Goal: Task Accomplishment & Management: Manage account settings

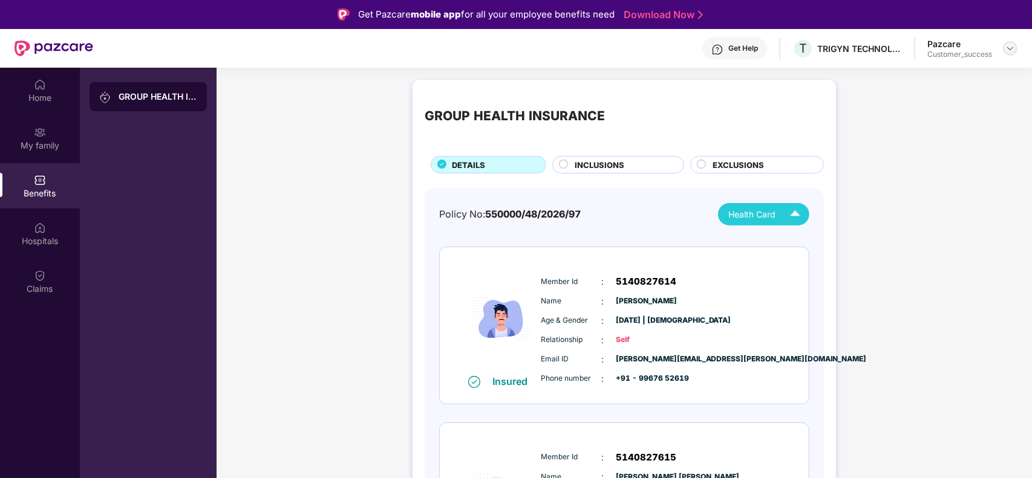
click at [1011, 52] on img at bounding box center [1010, 49] width 10 height 10
click at [948, 74] on div "Switch to partner view" at bounding box center [953, 76] width 157 height 24
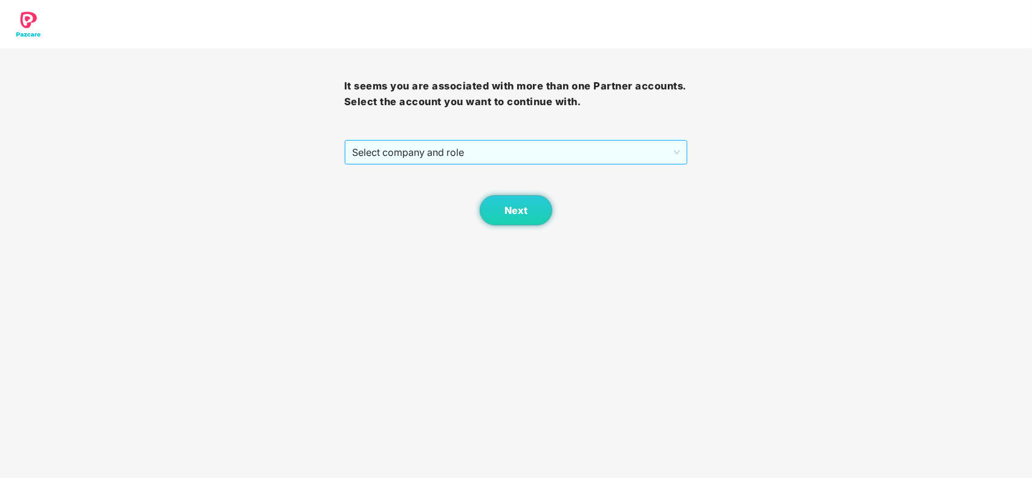
click at [564, 146] on span "Select company and role" at bounding box center [516, 152] width 328 height 23
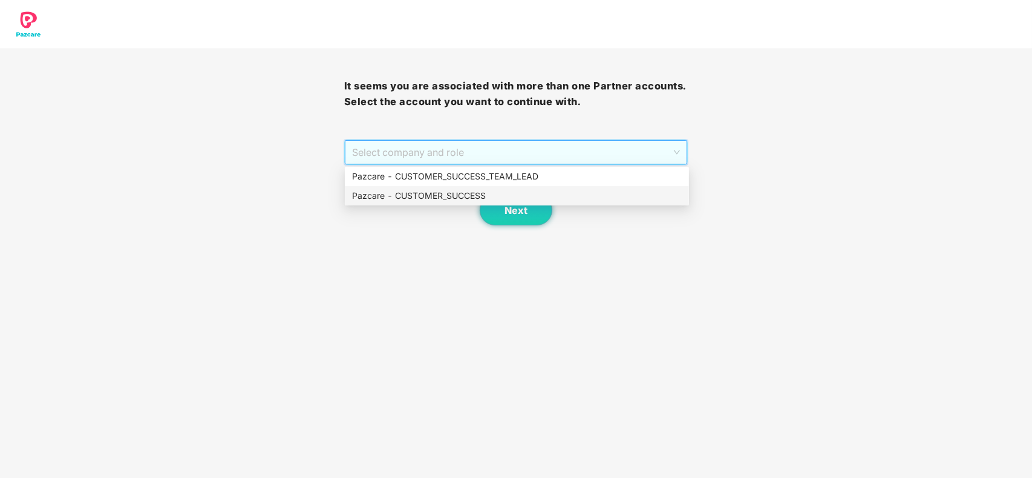
click at [489, 192] on div "Pazcare - CUSTOMER_SUCCESS" at bounding box center [517, 195] width 330 height 13
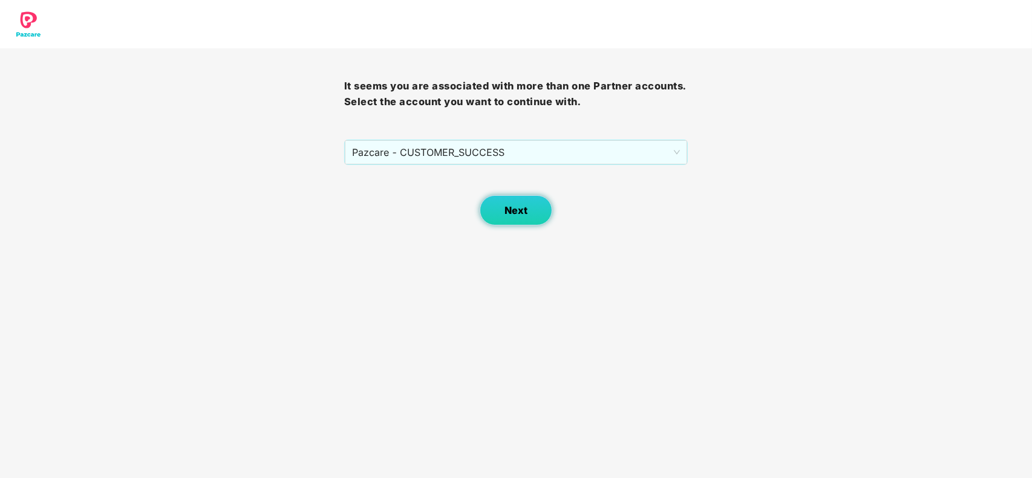
click at [501, 209] on button "Next" at bounding box center [516, 210] width 73 height 30
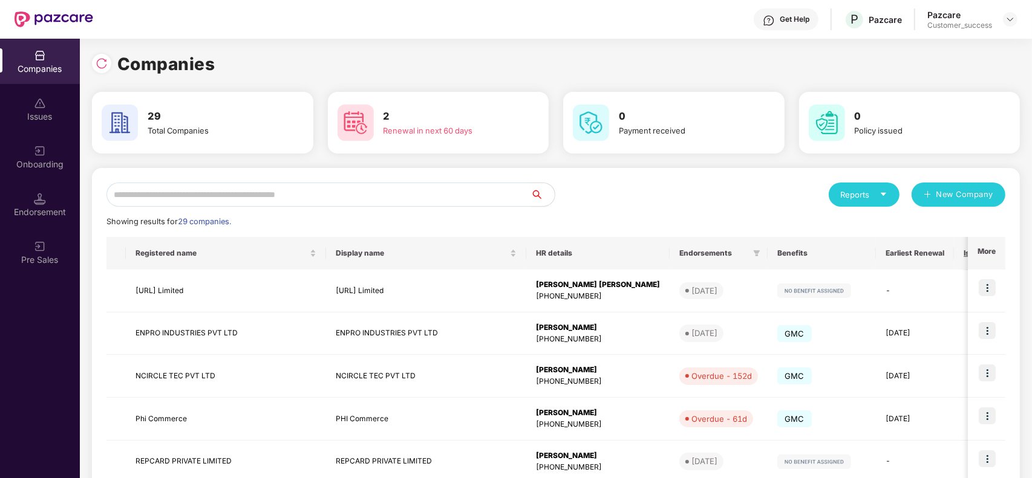
click at [331, 200] on input "text" at bounding box center [318, 195] width 424 height 24
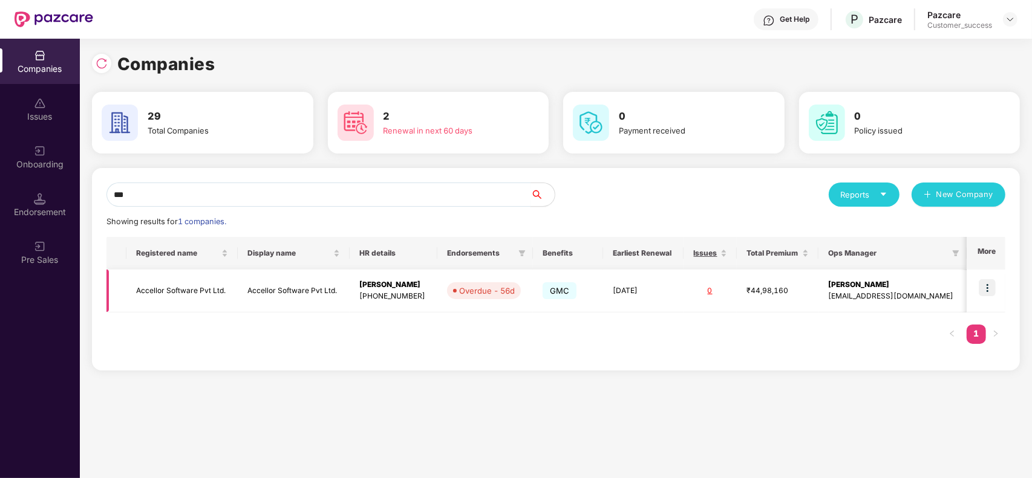
type input "***"
click at [992, 289] on img at bounding box center [987, 287] width 17 height 17
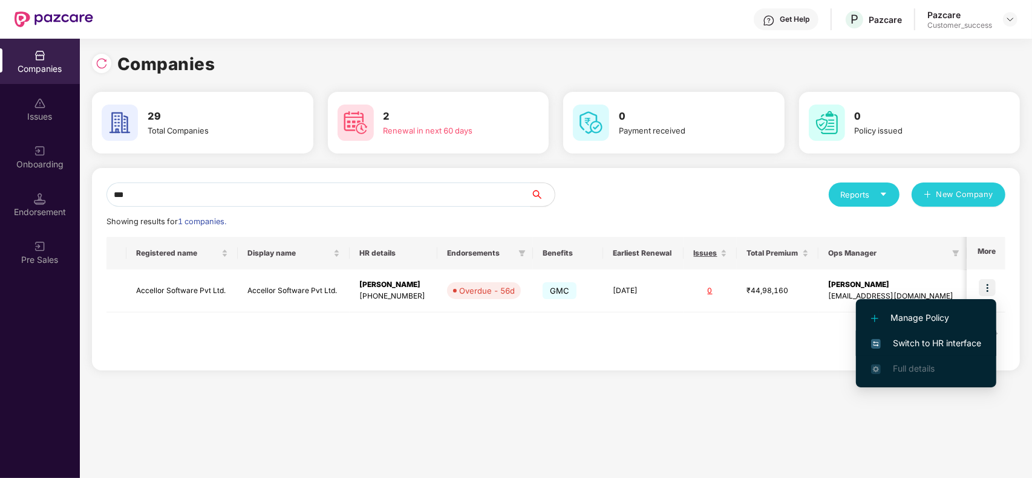
click at [932, 342] on span "Switch to HR interface" at bounding box center [926, 343] width 110 height 13
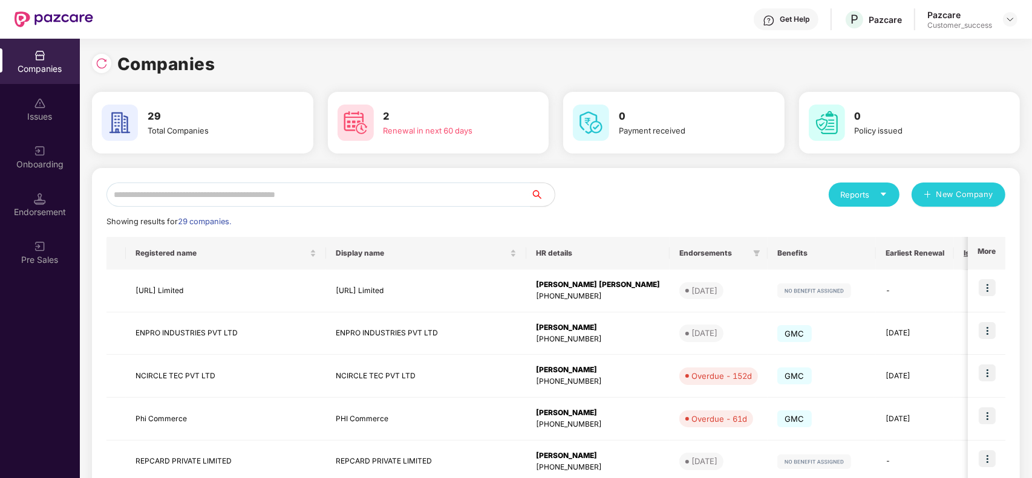
click at [252, 209] on div "Reports New Company Showing results for 29 companies. Registered name Display n…" at bounding box center [555, 462] width 899 height 558
click at [246, 200] on input "text" at bounding box center [318, 195] width 424 height 24
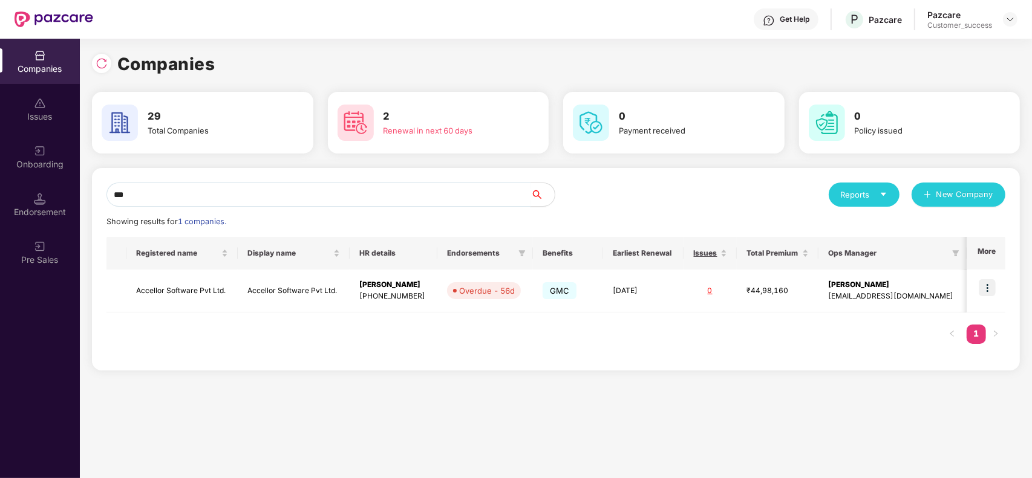
type input "***"
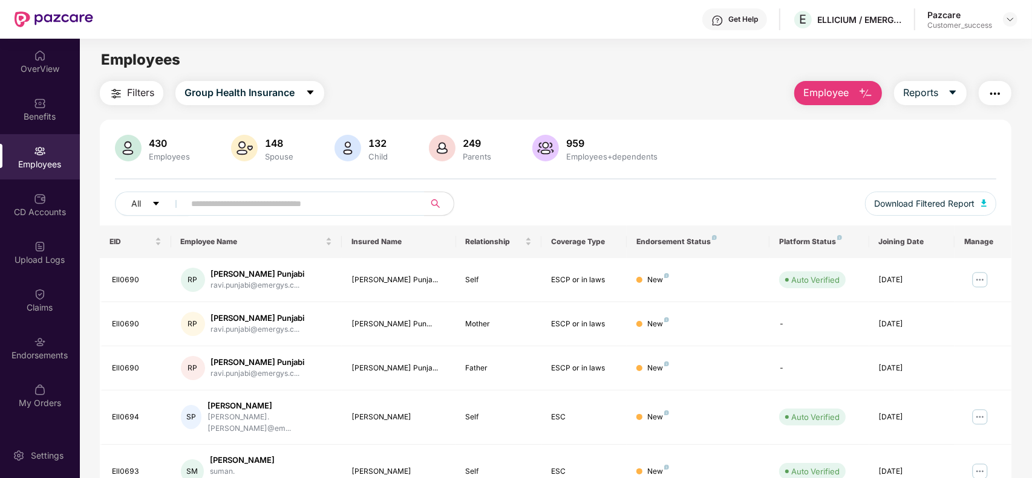
scroll to position [134, 0]
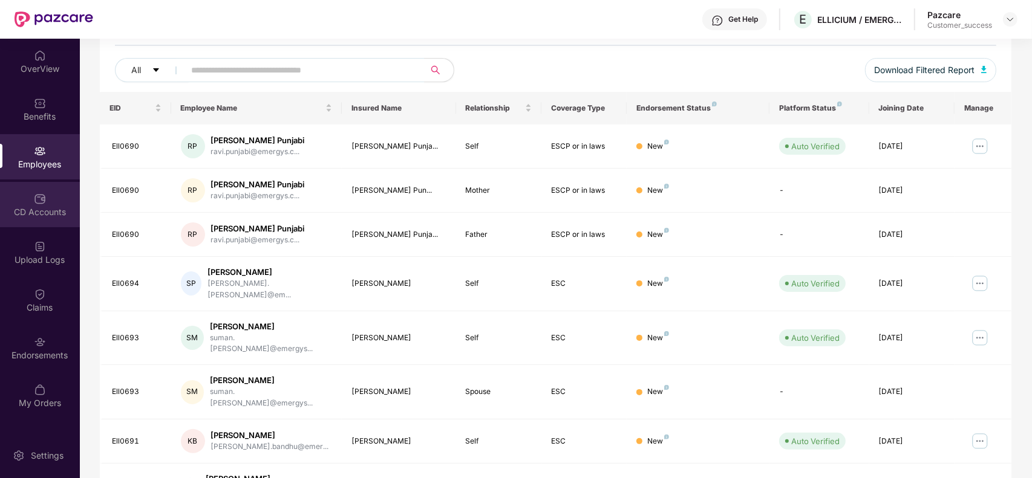
click at [67, 191] on div "CD Accounts" at bounding box center [40, 204] width 80 height 45
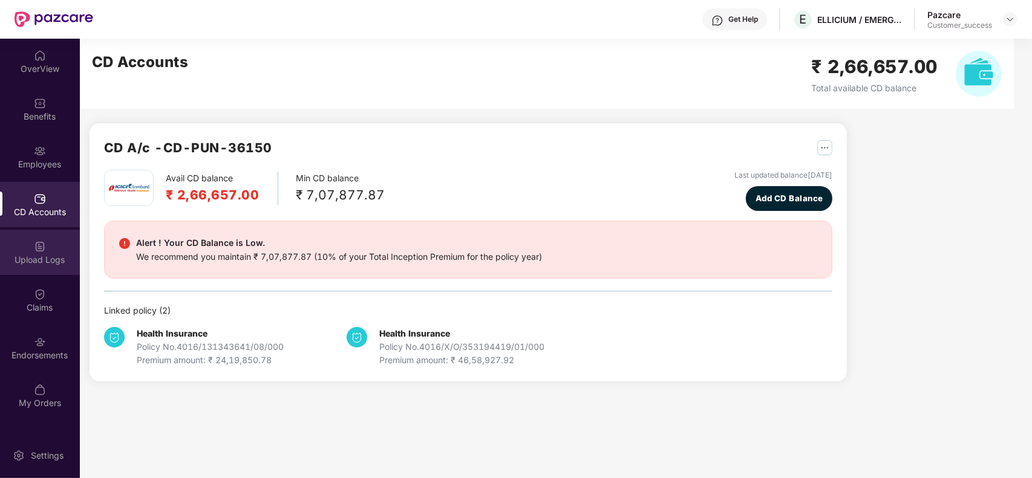
scroll to position [0, 0]
click at [36, 252] on img at bounding box center [40, 247] width 12 height 12
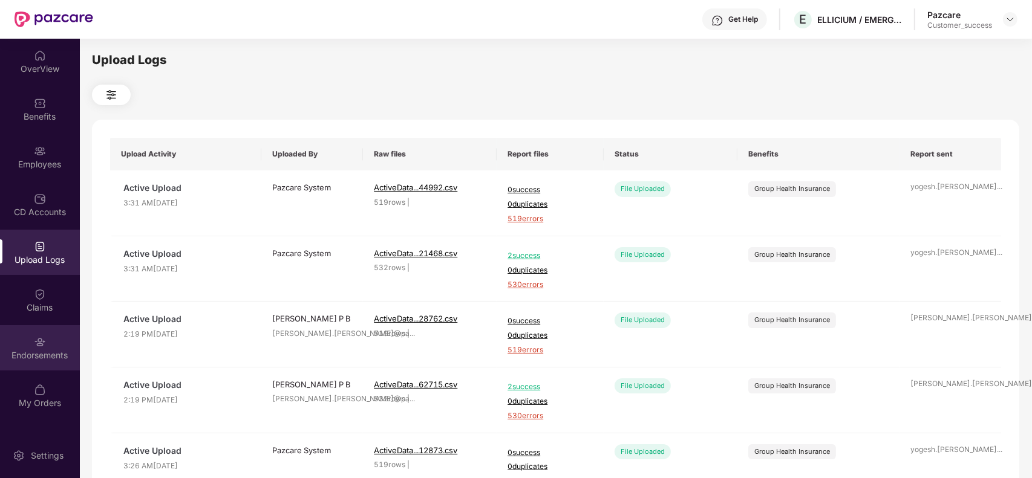
click at [38, 362] on div "Endorsements" at bounding box center [40, 347] width 80 height 45
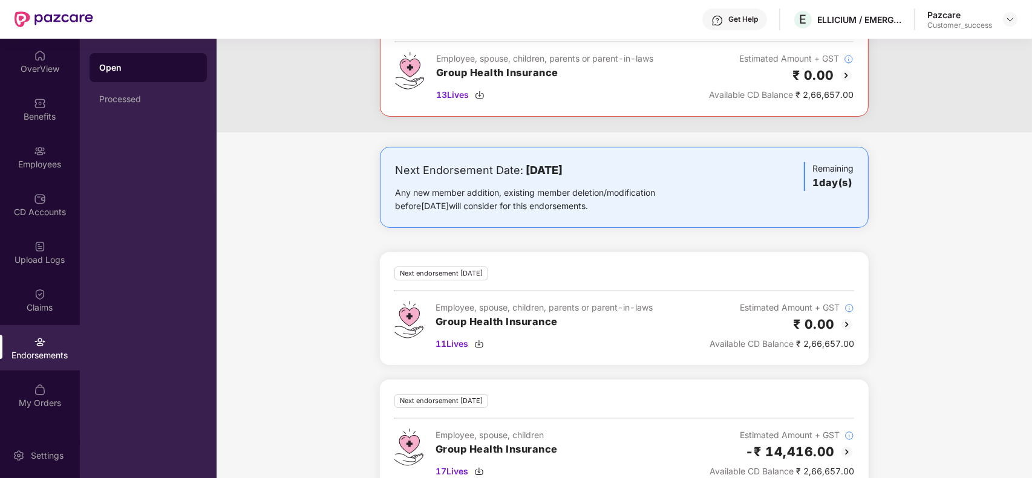
scroll to position [134, 0]
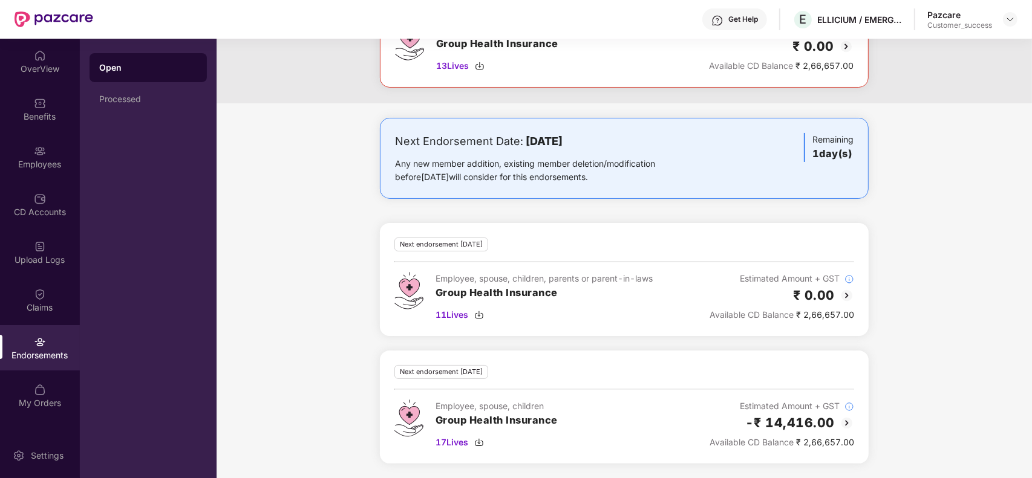
click at [254, 156] on div "Next Endorsement Date: [DATE] Any new member addition, existing member deletion…" at bounding box center [624, 298] width 815 height 361
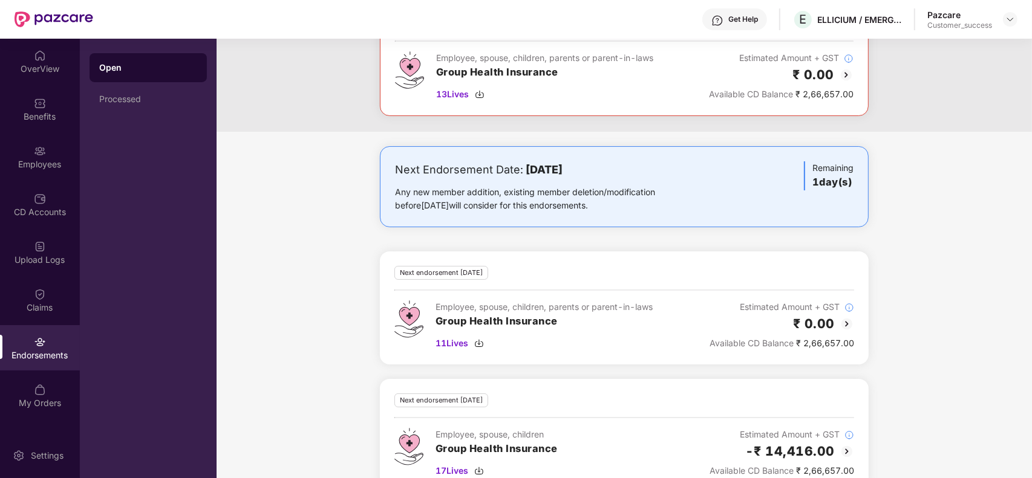
scroll to position [0, 0]
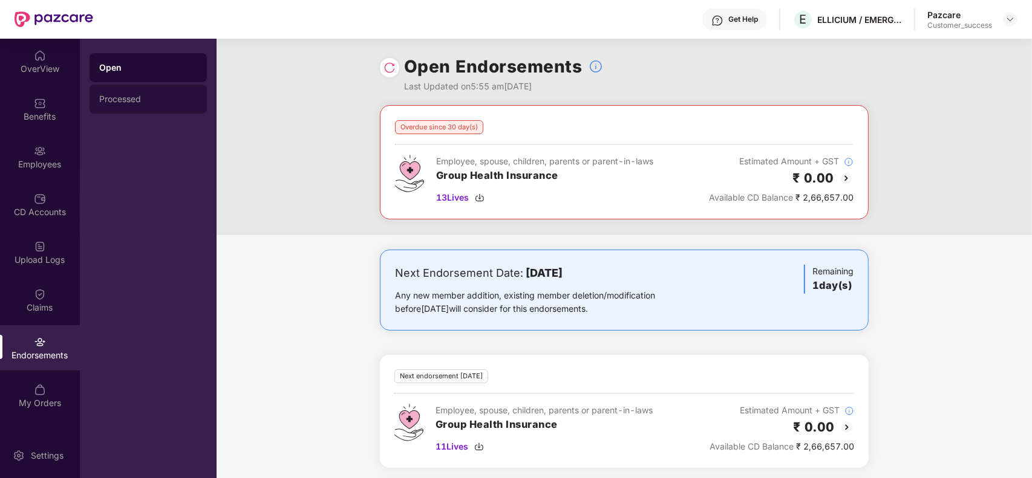
click at [130, 97] on div "Processed" at bounding box center [148, 99] width 98 height 10
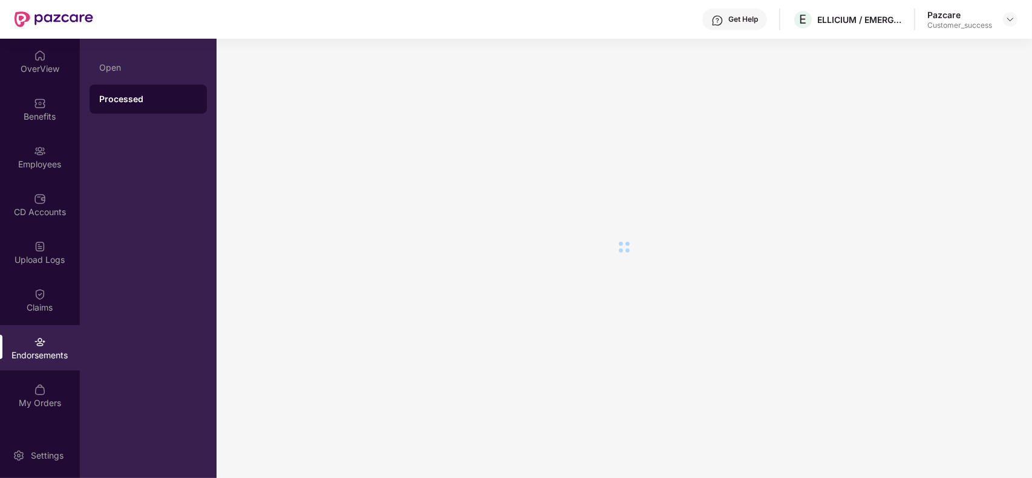
click at [130, 97] on div "Processed" at bounding box center [148, 99] width 98 height 12
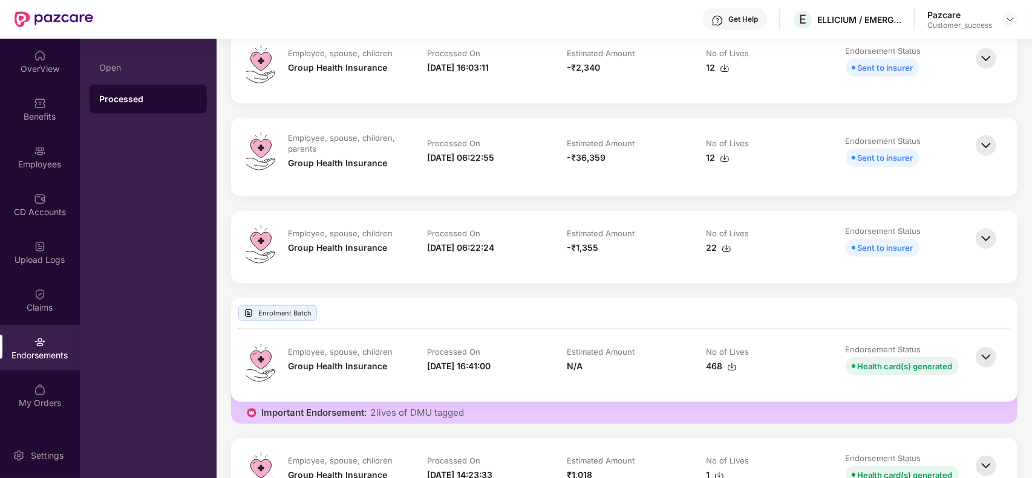
scroll to position [847, 0]
click at [902, 252] on div "Sent to insurer" at bounding box center [886, 246] width 56 height 13
click at [982, 237] on img at bounding box center [986, 237] width 27 height 27
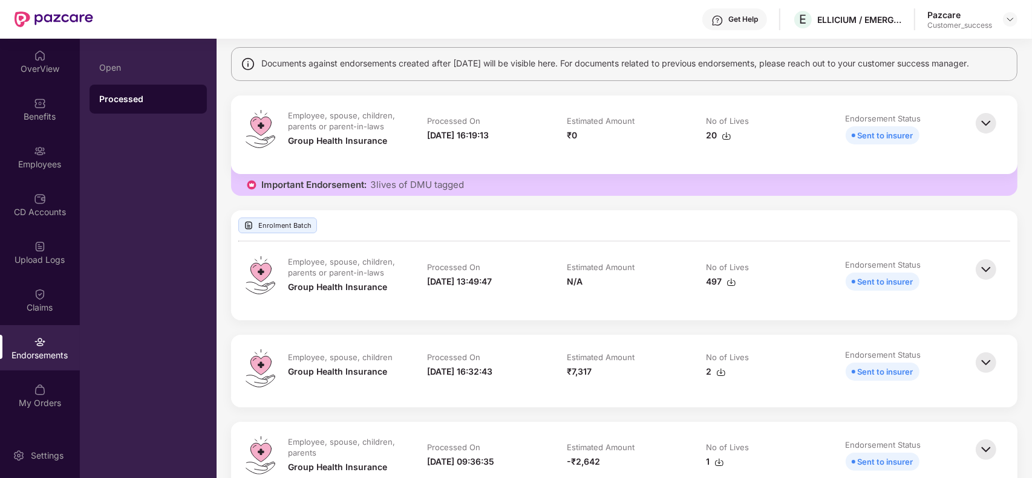
scroll to position [91, 0]
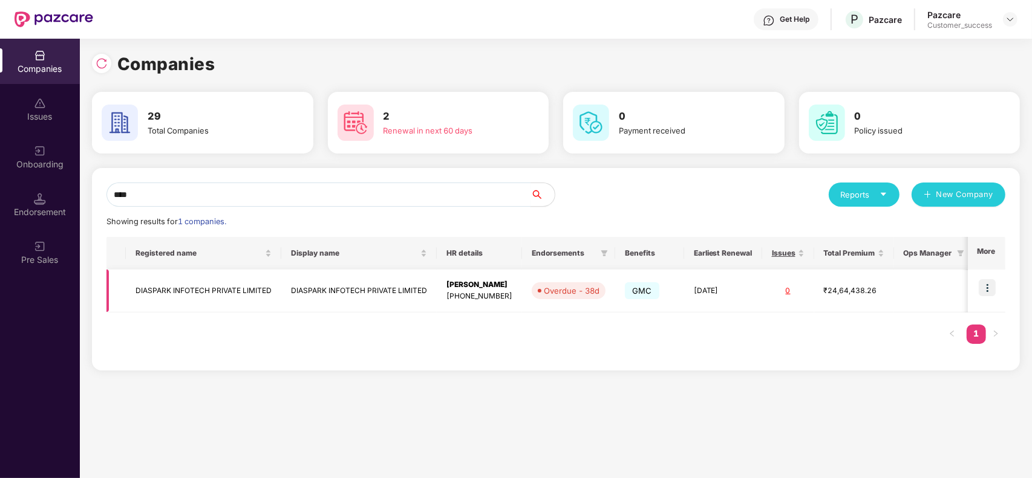
type input "****"
click at [987, 292] on img at bounding box center [987, 287] width 17 height 17
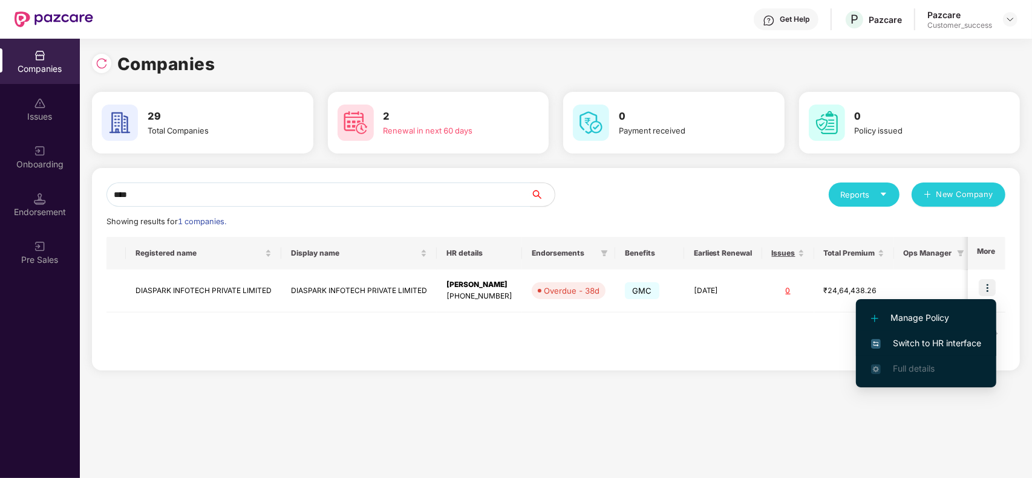
click at [916, 343] on span "Switch to HR interface" at bounding box center [926, 343] width 110 height 13
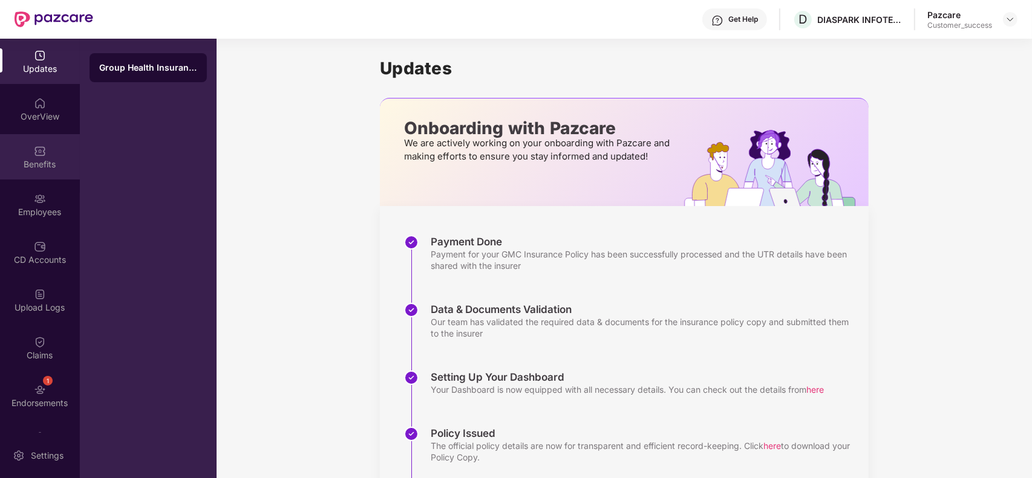
click at [41, 159] on div "Benefits" at bounding box center [40, 164] width 80 height 12
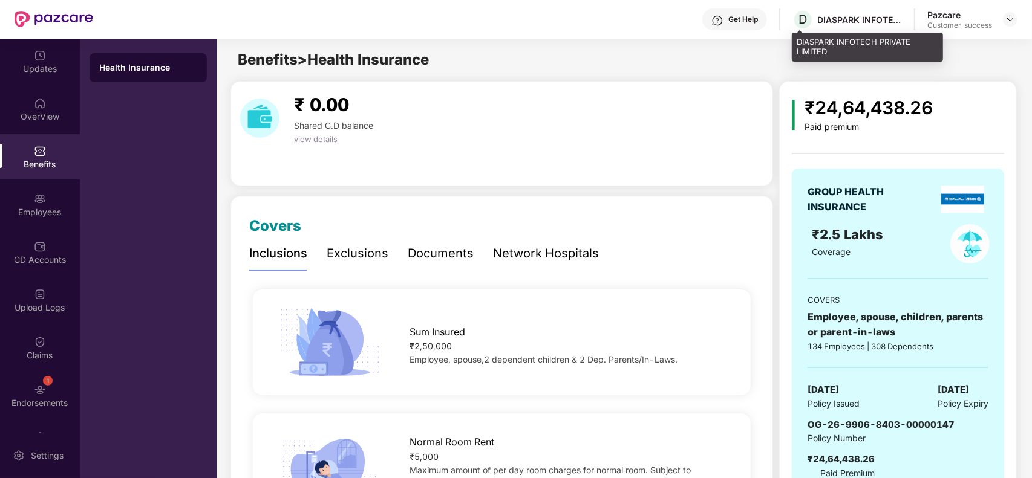
drag, startPoint x: 844, startPoint y: 22, endPoint x: 853, endPoint y: 44, distance: 24.1
click at [853, 44] on div "DIASPARK INFOTECH PRIVATE LIMITED" at bounding box center [867, 47] width 151 height 28
drag, startPoint x: 833, startPoint y: 53, endPoint x: 794, endPoint y: 41, distance: 40.6
click at [794, 41] on div "DIASPARK INFOTECH PRIVATE LIMITED" at bounding box center [867, 47] width 151 height 28
copy div "DIASPARK INFOTECH PRIVATE LIMITED"
